Goal: Find specific page/section: Find specific page/section

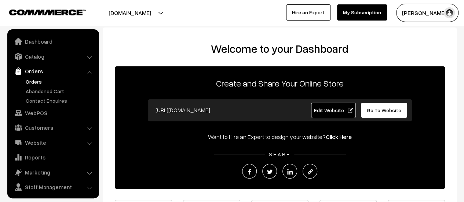
click at [32, 78] on link "Orders" at bounding box center [60, 82] width 73 height 8
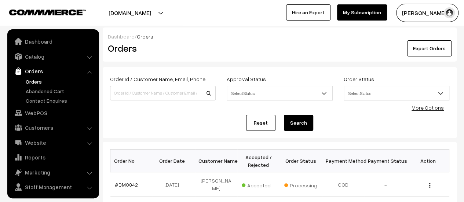
scroll to position [17, 0]
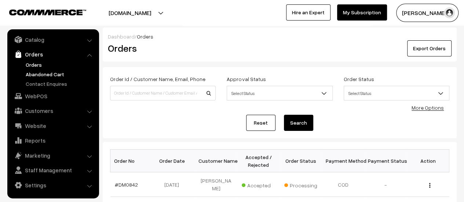
click at [33, 73] on link "Abandoned Cart" at bounding box center [60, 74] width 73 height 8
